Goal: Information Seeking & Learning: Find specific fact

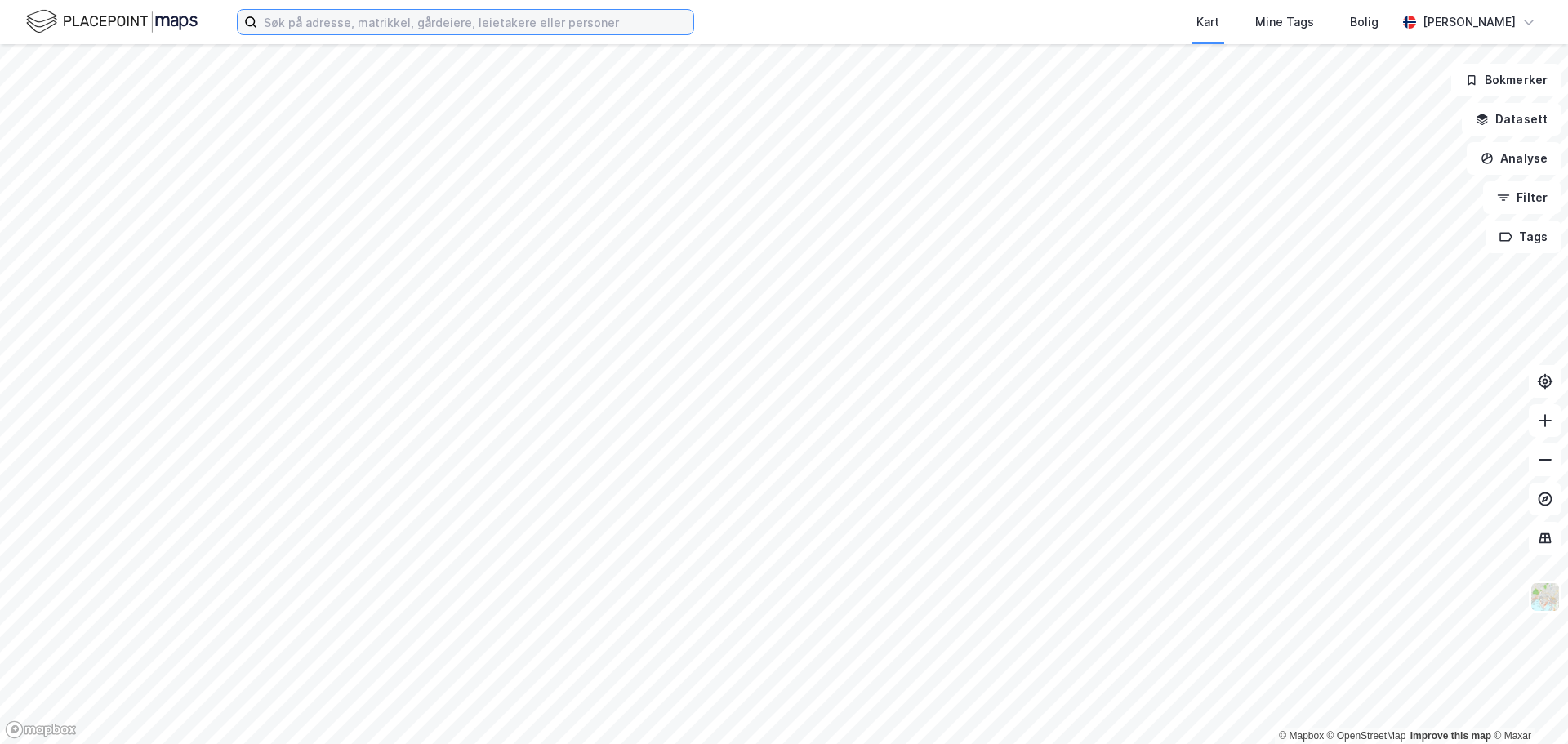
click at [444, 20] on input at bounding box center [475, 21] width 436 height 24
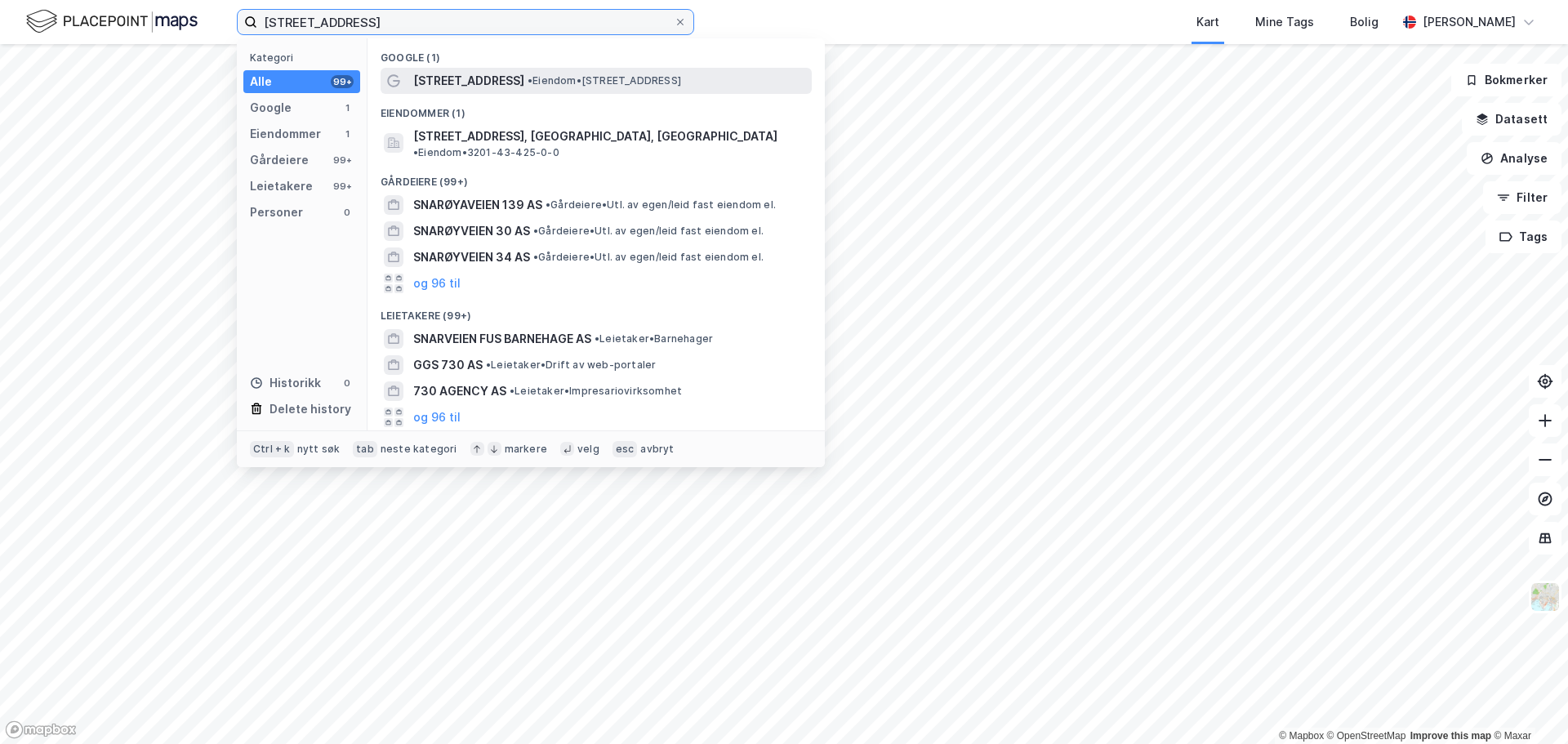
type input "[STREET_ADDRESS]"
click at [623, 84] on span "• Eiendom • [STREET_ADDRESS]" at bounding box center [603, 80] width 153 height 13
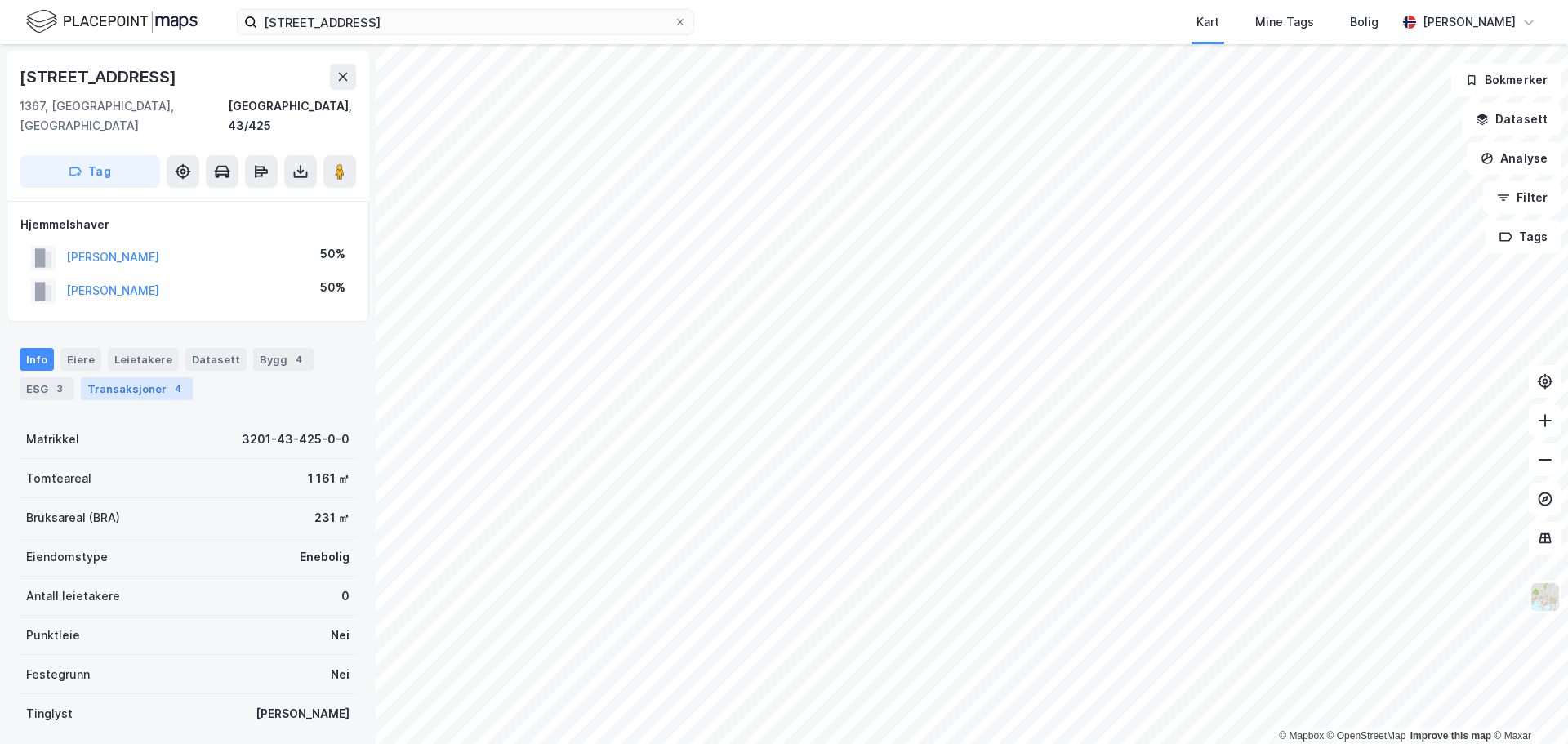
click at [184, 378] on div "Transaksjoner 4" at bounding box center [137, 389] width 112 height 22
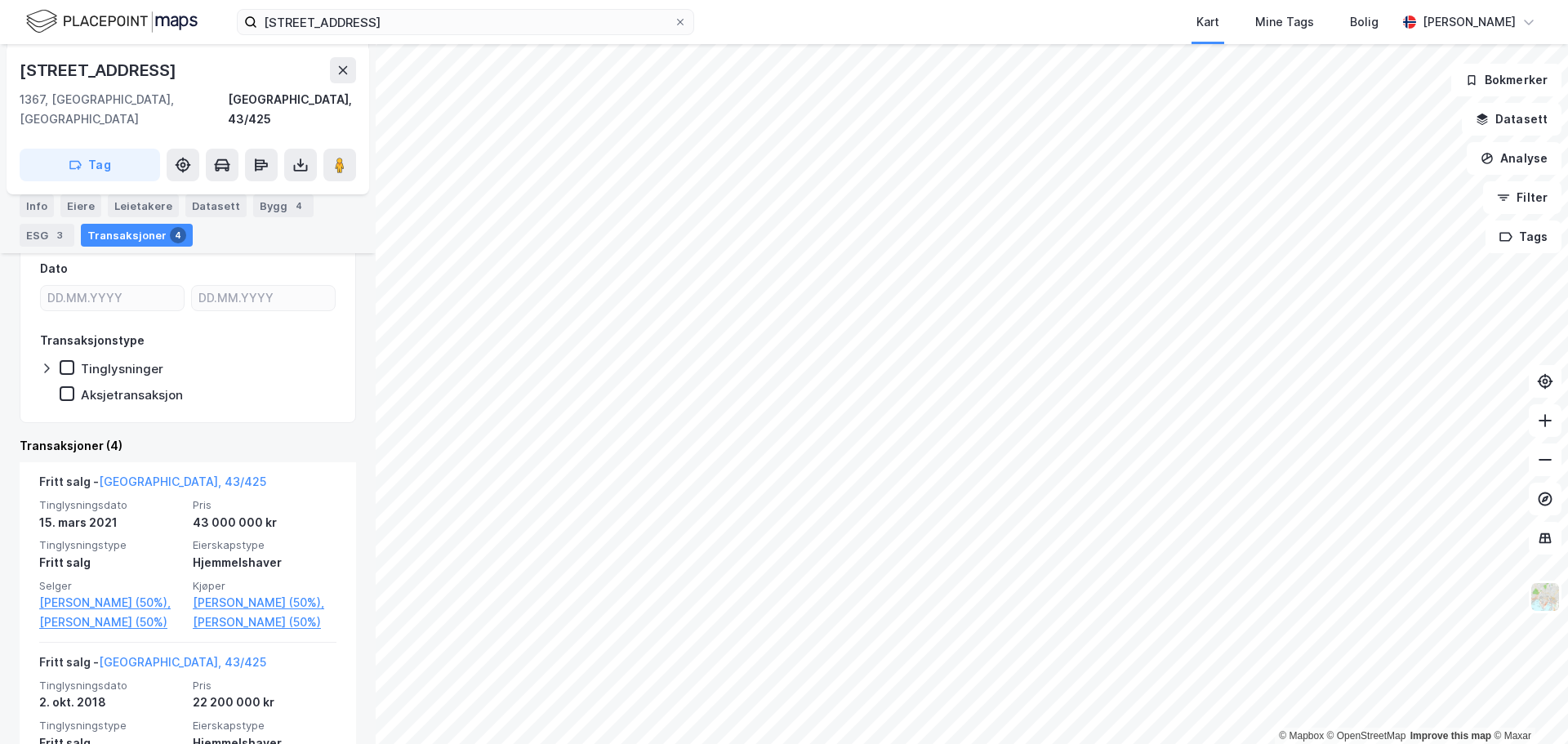
scroll to position [245, 0]
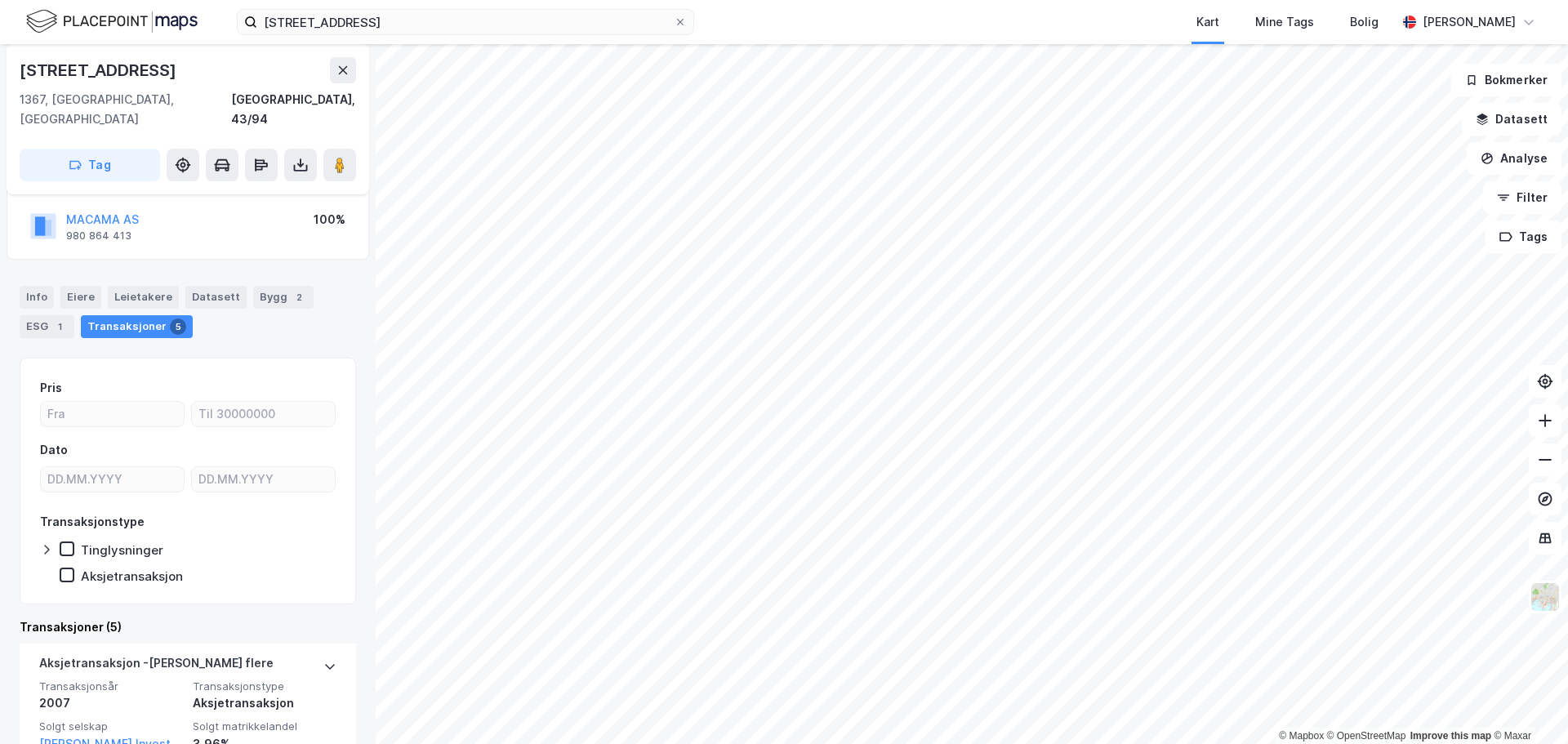
scroll to position [1, 0]
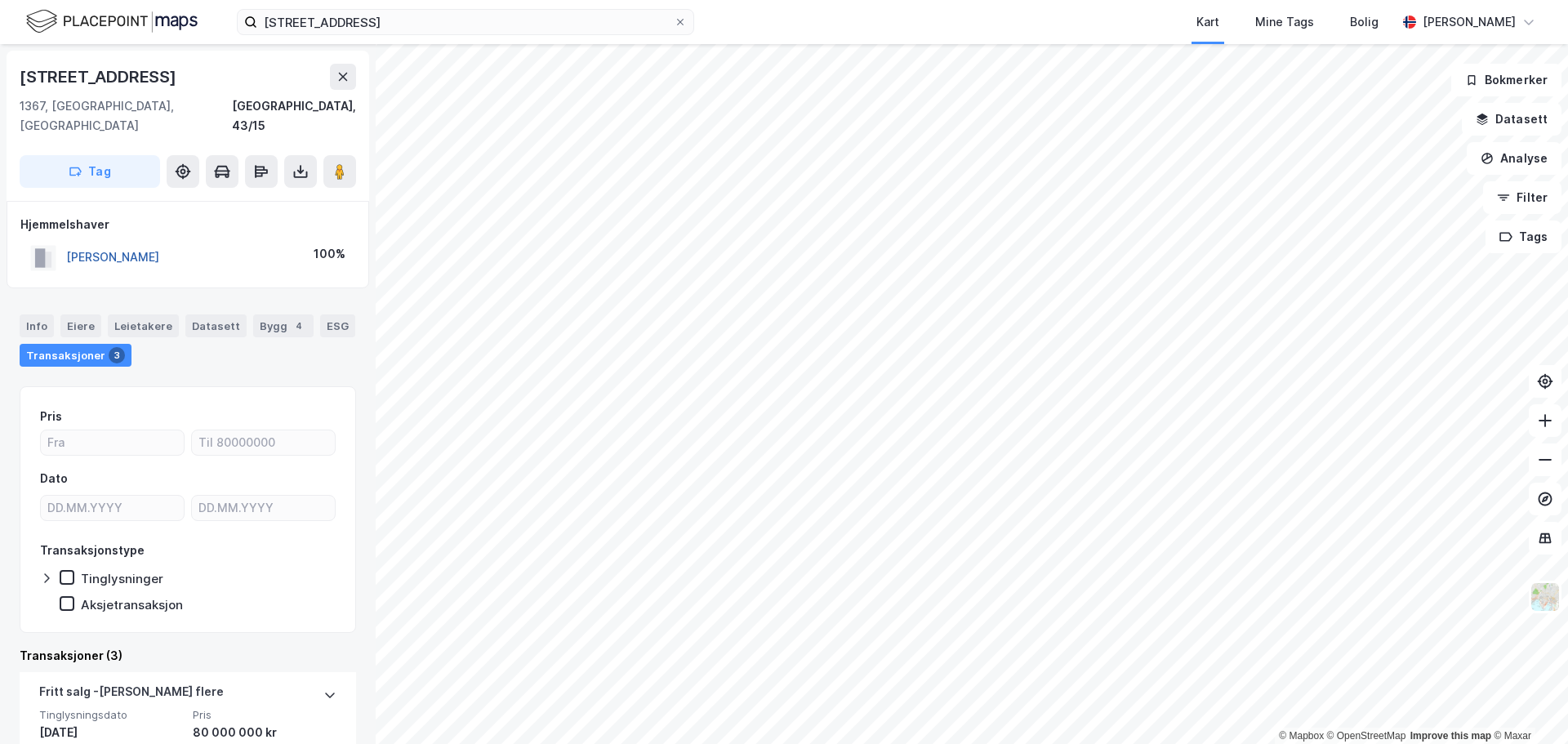
drag, startPoint x: 241, startPoint y: 234, endPoint x: 66, endPoint y: 240, distance: 175.1
click at [66, 241] on div "[PERSON_NAME] 100%" at bounding box center [187, 258] width 335 height 33
copy button "[PERSON_NAME]"
